Goal: Information Seeking & Learning: Learn about a topic

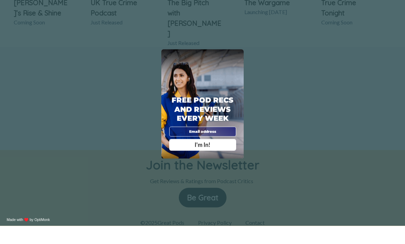
scroll to position [409, 0]
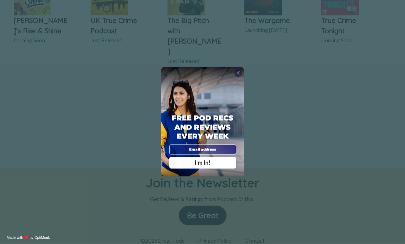
click at [128, 92] on div "Free Pod Recs and Reviews every week I'm In!" at bounding box center [202, 121] width 82 height 109
click at [128, 90] on div "Free Pod Recs and Reviews every week I'm In!" at bounding box center [202, 121] width 82 height 109
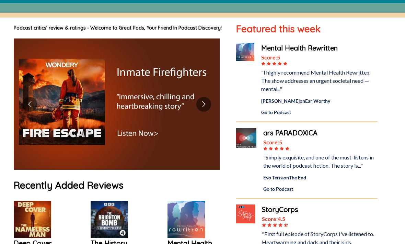
scroll to position [0, 0]
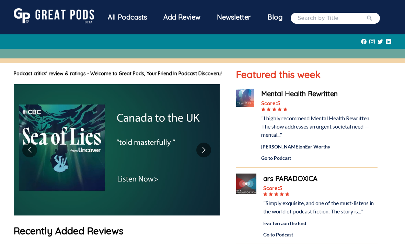
click at [128, 22] on input "search" at bounding box center [332, 18] width 69 height 8
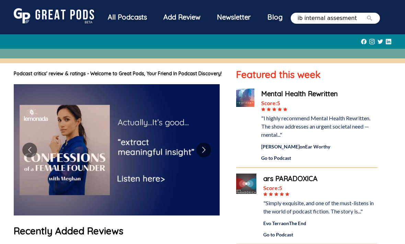
type input "ib internal assesment"
click at [128, 22] on button "submit" at bounding box center [369, 18] width 7 height 8
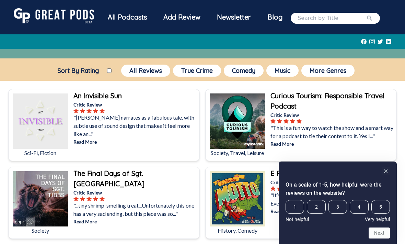
click at [128, 26] on div "Newsletter" at bounding box center [234, 17] width 50 height 18
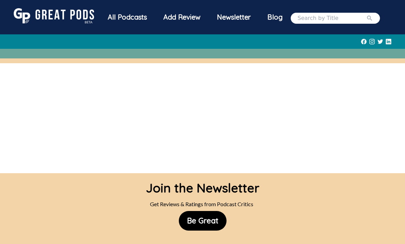
click at [128, 26] on div "Add Review" at bounding box center [182, 17] width 54 height 18
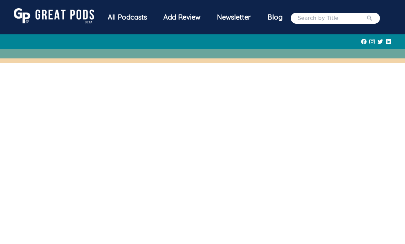
click at [100, 26] on div "All Podcasts" at bounding box center [128, 17] width 56 height 18
click at [128, 22] on input "search" at bounding box center [332, 18] width 69 height 8
type input "i"
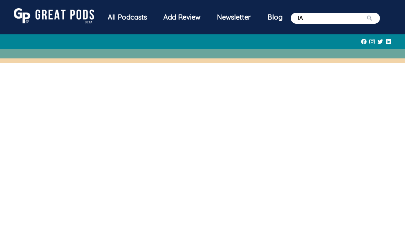
type input "IA"
click at [128, 22] on button "submit" at bounding box center [369, 18] width 7 height 8
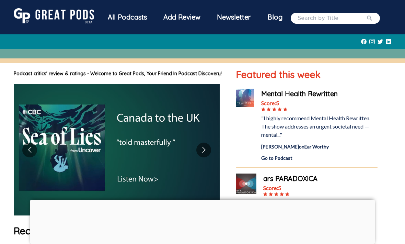
click at [298, 22] on input "search" at bounding box center [332, 18] width 69 height 8
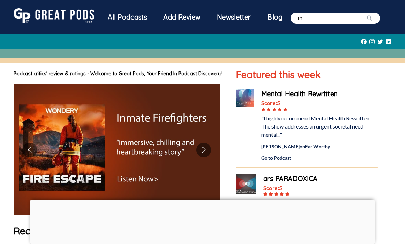
type input "i"
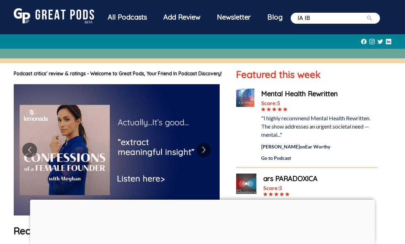
type input "IA IB"
click at [366, 22] on button "submit" at bounding box center [369, 18] width 7 height 8
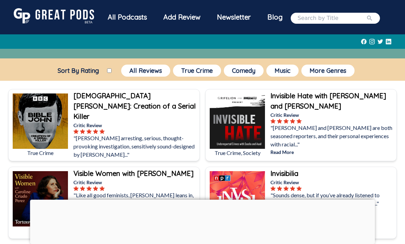
click at [201, 199] on div at bounding box center [202, 199] width 345 height 0
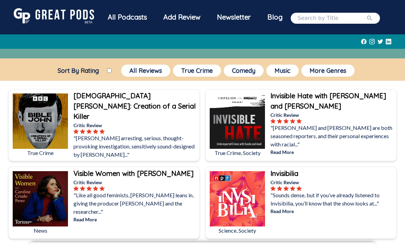
click at [298, 22] on input "search" at bounding box center [332, 18] width 69 height 8
